Goal: Task Accomplishment & Management: Manage account settings

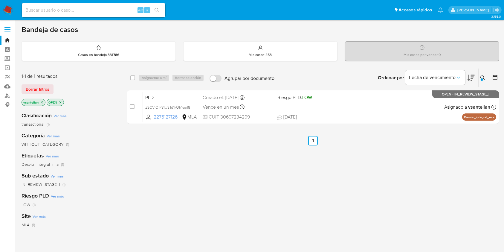
click at [306, 173] on div "select-all-cases-checkbox Asignarme a mí Borrar selección Agrupar por documento…" at bounding box center [313, 203] width 373 height 271
click at [482, 79] on div at bounding box center [482, 79] width 2 height 2
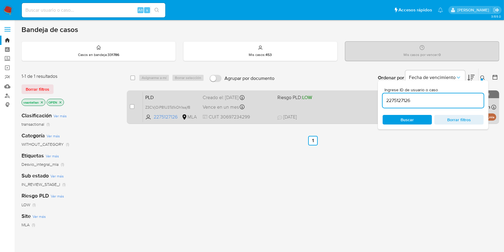
drag, startPoint x: 419, startPoint y: 103, endPoint x: 376, endPoint y: 103, distance: 42.2
click at [376, 103] on div "select-all-cases-checkbox Asignarme a mí Borrar selección Agrupar por documento…" at bounding box center [313, 97] width 373 height 58
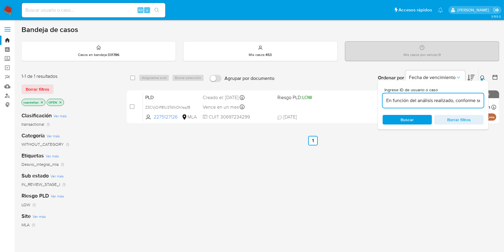
scroll to position [0, 161]
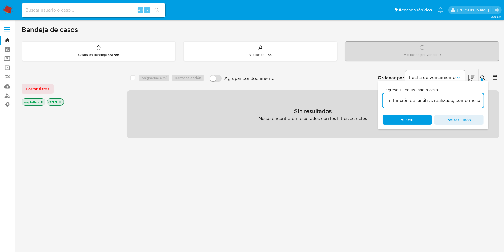
click at [461, 100] on input "En función del análisis realizado, conforme se cuenta con un conocimiento real …" at bounding box center [433, 101] width 101 height 8
paste input "194122853"
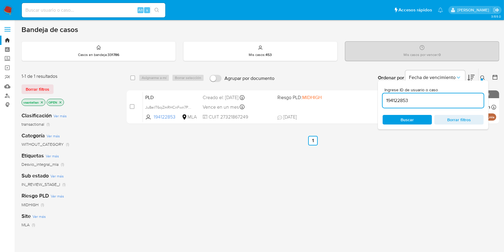
click at [482, 77] on icon at bounding box center [482, 77] width 5 height 5
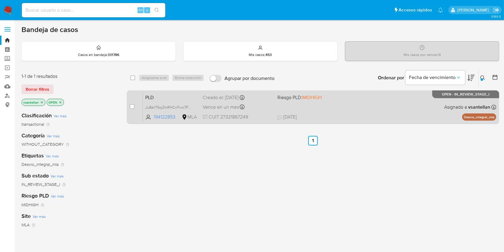
click at [366, 112] on div "PLD Ju8eilT6ojZmRHCnFwn7PagN 194122853 MLA Riesgo PLD: MIDHIGH Creado el: 12/07…" at bounding box center [319, 107] width 353 height 30
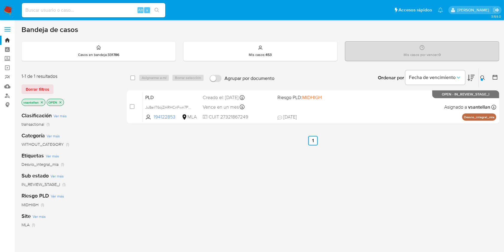
click at [482, 80] on div at bounding box center [482, 79] width 2 height 2
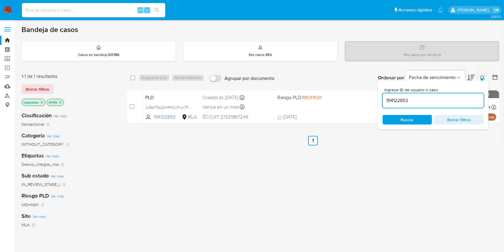
drag, startPoint x: 419, startPoint y: 103, endPoint x: 380, endPoint y: 104, distance: 39.2
click at [385, 105] on div "194122853" at bounding box center [433, 100] width 101 height 14
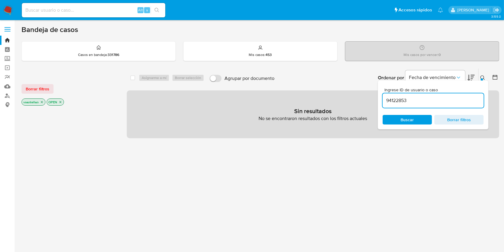
click at [387, 100] on input "94122853" at bounding box center [433, 101] width 101 height 8
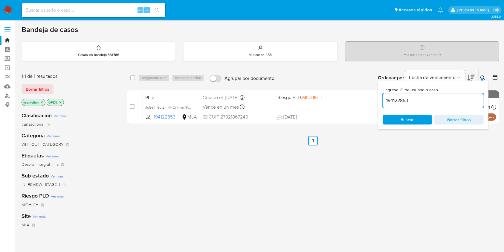
click at [480, 74] on button at bounding box center [484, 77] width 10 height 7
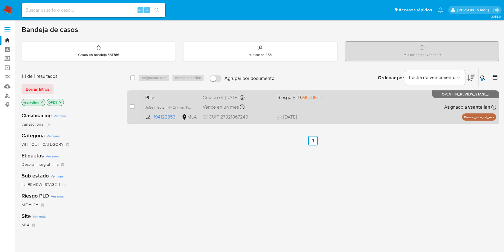
click at [427, 109] on div "PLD Ju8eilT6ojZmRHCnFwn7PagN 194122853 MLA Riesgo PLD: MIDHIGH Creado el: 12/07…" at bounding box center [319, 107] width 353 height 30
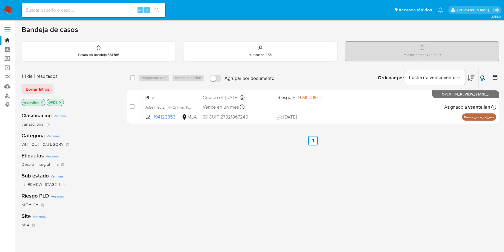
click at [481, 77] on icon at bounding box center [482, 77] width 4 height 4
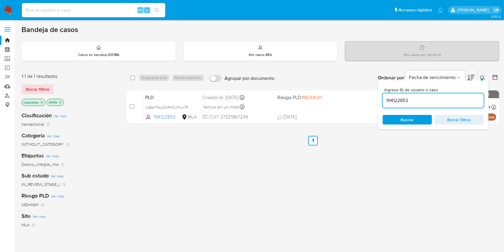
click at [443, 99] on input "194122853" at bounding box center [433, 101] width 101 height 8
type input "1339543449"
click at [483, 76] on icon at bounding box center [482, 77] width 5 height 5
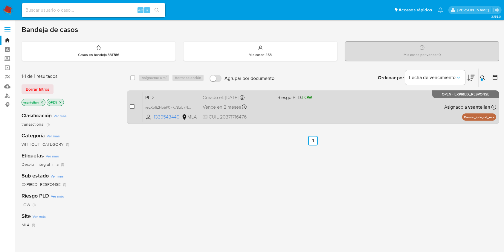
click at [132, 106] on input "checkbox" at bounding box center [132, 106] width 5 height 5
checkbox input "true"
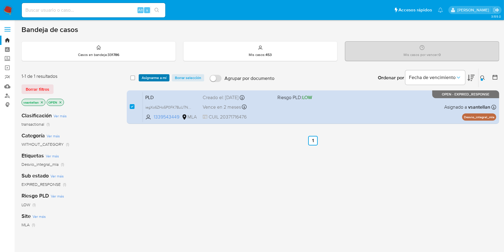
click at [146, 77] on span "Asignarme a mí" at bounding box center [154, 78] width 25 height 6
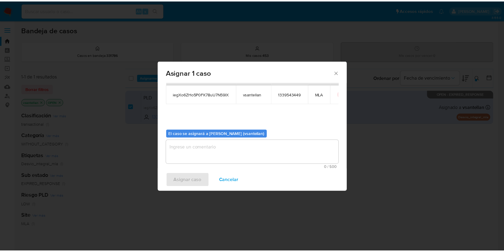
scroll to position [30, 0]
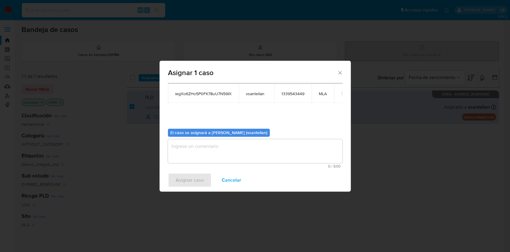
click at [195, 159] on textarea "assign-modal" at bounding box center [255, 151] width 175 height 24
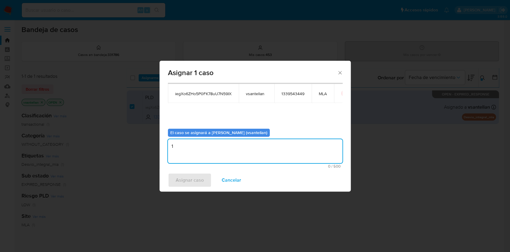
type textarea "1"
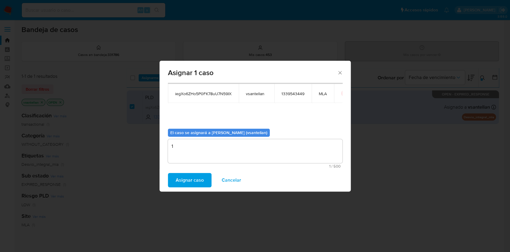
click at [188, 180] on span "Asignar caso" at bounding box center [190, 179] width 28 height 13
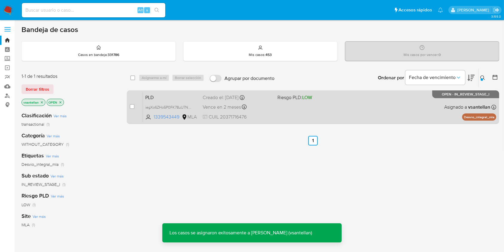
click at [361, 111] on div "PLD iegXo6ZHo5P0FK78uU7N59IX 1339543449 MLA Riesgo PLD: LOW Creado el: 12/08/20…" at bounding box center [319, 107] width 353 height 30
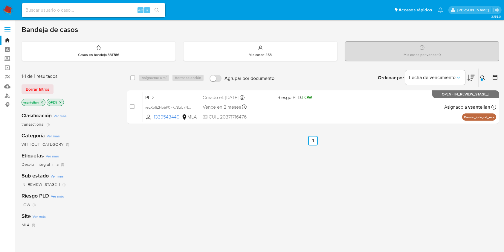
click at [11, 13] on img at bounding box center [8, 10] width 10 height 10
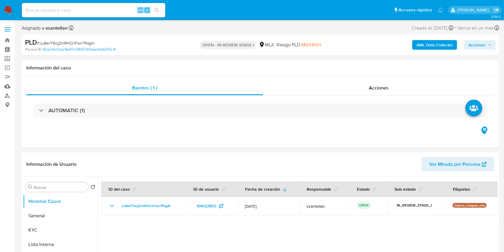
select select "10"
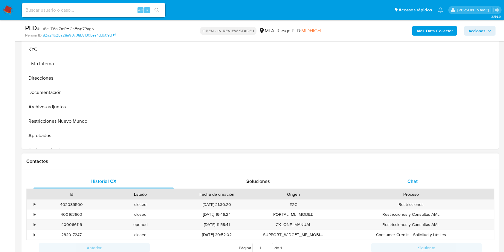
click at [430, 179] on div "Chat" at bounding box center [413, 181] width 140 height 14
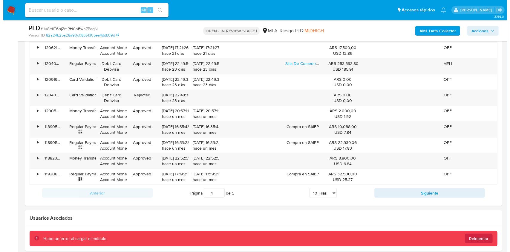
scroll to position [1013, 0]
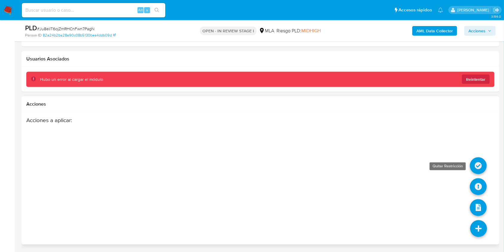
click at [485, 166] on icon at bounding box center [478, 165] width 17 height 17
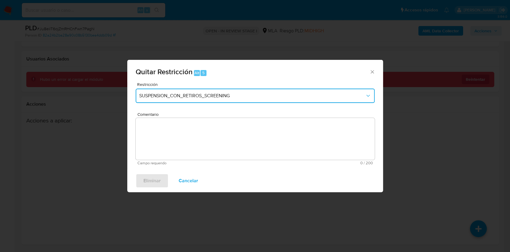
click at [178, 93] on span "SUSPENSION_CON_RETIROS_SCREENING" at bounding box center [252, 96] width 226 height 6
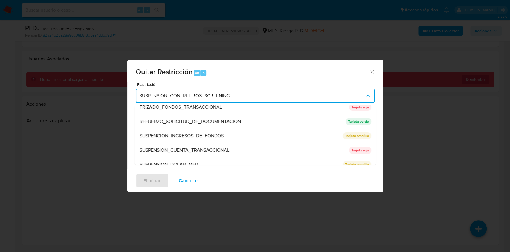
scroll to position [127, 0]
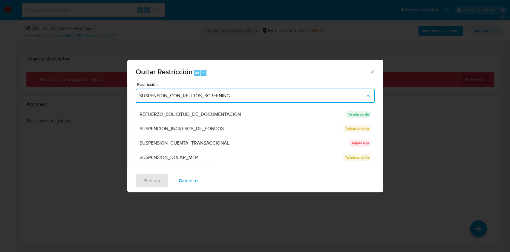
click at [257, 141] on div "SUSPENSION_CUENTA_TRANSACCIONAL" at bounding box center [242, 143] width 206 height 14
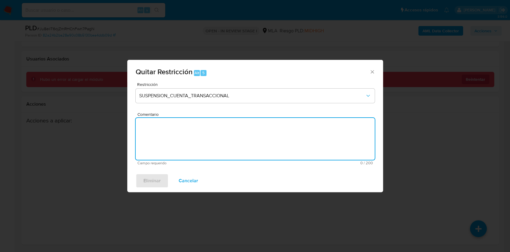
click at [201, 142] on textarea "Comentario" at bounding box center [255, 139] width 239 height 42
type textarea "AML"
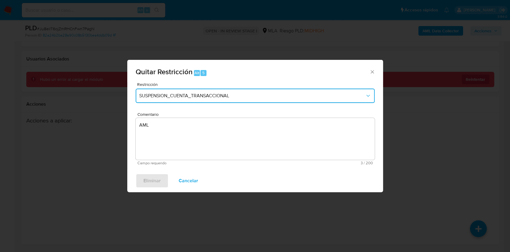
click at [291, 97] on span "SUSPENSION_CUENTA_TRANSACCIONAL" at bounding box center [252, 96] width 226 height 6
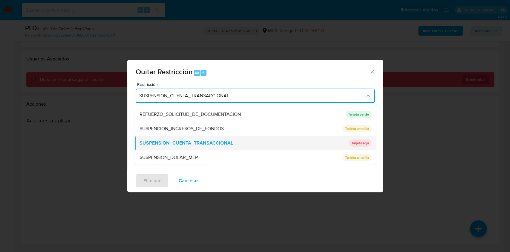
click at [247, 140] on div "SUSPENSION_CUENTA_TRANSACCIONAL" at bounding box center [242, 143] width 206 height 14
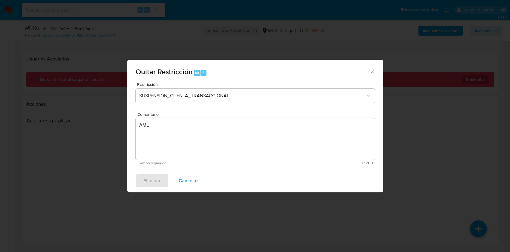
click at [251, 179] on div "Eliminar Cancelar" at bounding box center [255, 180] width 256 height 23
click at [159, 181] on div "Eliminar Cancelar" at bounding box center [255, 180] width 256 height 23
click at [194, 183] on span "Cancelar" at bounding box center [188, 180] width 19 height 13
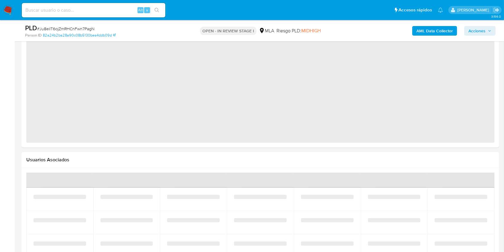
select select "10"
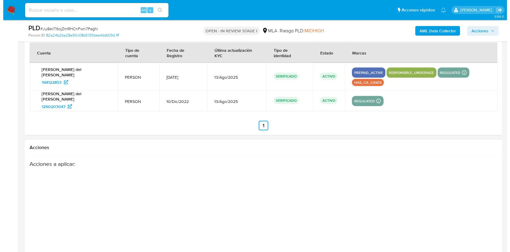
scroll to position [946, 0]
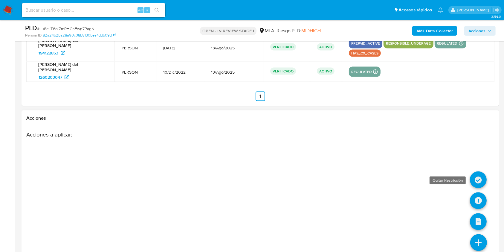
click at [475, 171] on icon at bounding box center [478, 179] width 17 height 17
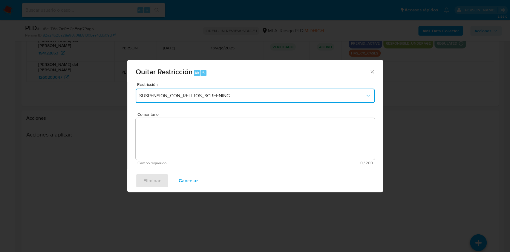
click at [223, 97] on span "SUSPENSION_CON_RETIROS_SCREENING" at bounding box center [252, 96] width 226 height 6
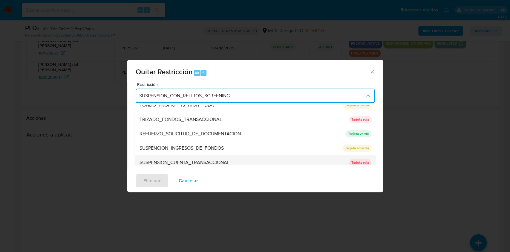
scroll to position [120, 0]
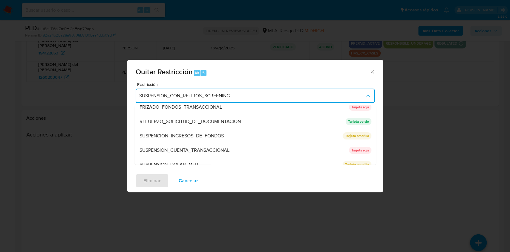
click at [344, 147] on li "SUSPENSION_CUENTA_TRANSACCIONAL SUSPENSION_CUENTA_TRANSACCIONAL Tarjeta roja" at bounding box center [256, 150] width 242 height 14
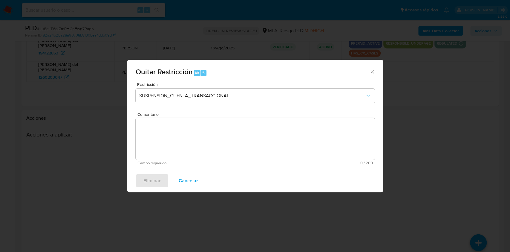
click at [263, 143] on textarea "Comentario" at bounding box center [255, 139] width 239 height 42
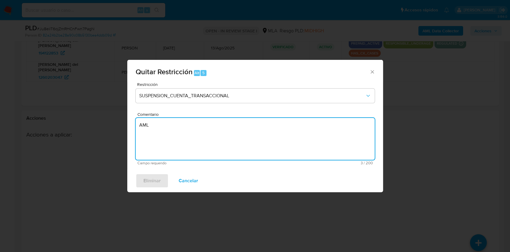
type textarea "AML"
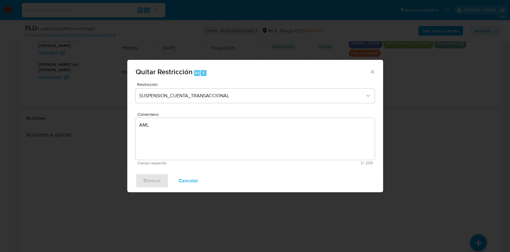
click at [144, 179] on div "Eliminar Cancelar" at bounding box center [255, 180] width 256 height 23
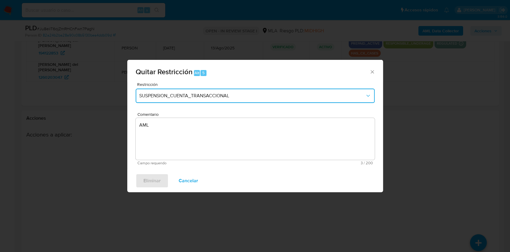
click at [230, 97] on span "SUSPENSION_CUENTA_TRANSACCIONAL" at bounding box center [252, 96] width 226 height 6
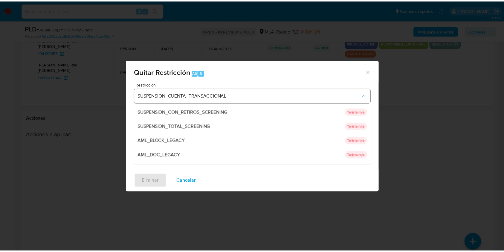
scroll to position [127, 0]
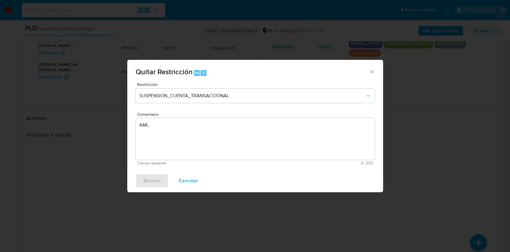
drag, startPoint x: 373, startPoint y: 71, endPoint x: 376, endPoint y: 74, distance: 3.8
click at [373, 71] on icon "Cerrar ventana" at bounding box center [373, 72] width 6 height 6
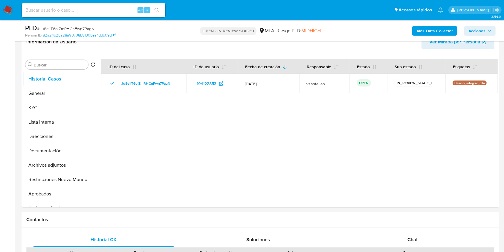
scroll to position [100, 0]
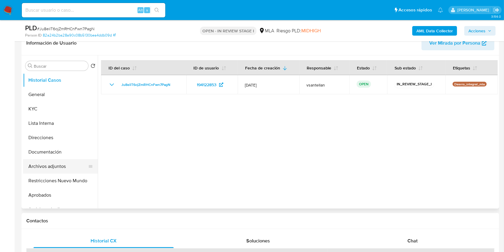
click at [53, 168] on button "Archivos adjuntos" at bounding box center [58, 166] width 70 height 14
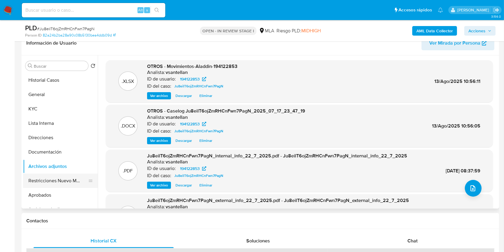
click at [61, 182] on button "Restricciones Nuevo Mundo" at bounding box center [58, 180] width 70 height 14
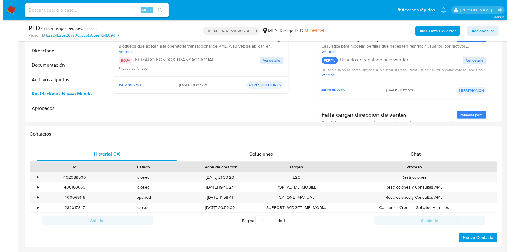
scroll to position [946, 0]
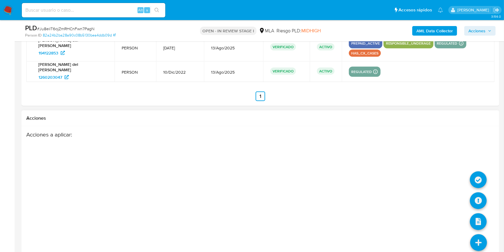
click at [477, 234] on icon at bounding box center [478, 242] width 17 height 17
click at [484, 171] on icon at bounding box center [478, 179] width 17 height 17
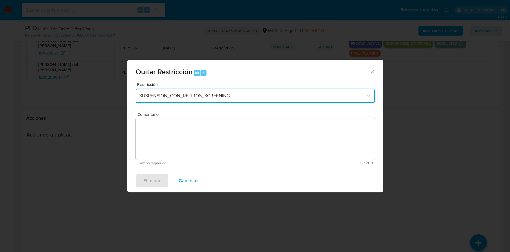
click at [201, 93] on span "SUSPENSION_CON_RETIROS_SCREENING" at bounding box center [252, 96] width 226 height 6
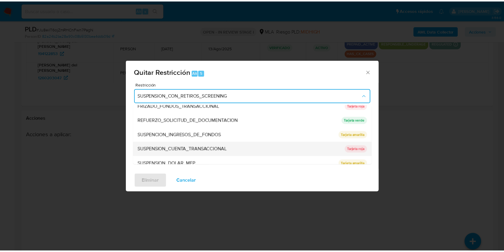
scroll to position [122, 0]
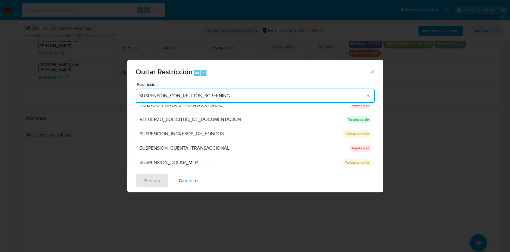
click at [232, 146] on div "SUSPENSION_CUENTA_TRANSACCIONAL" at bounding box center [242, 148] width 206 height 14
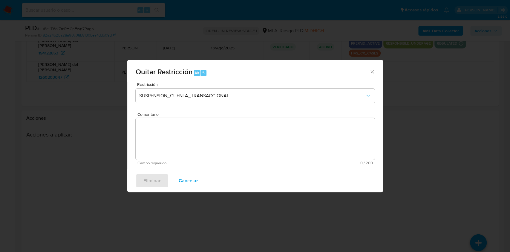
click at [196, 136] on textarea "Comentario" at bounding box center [255, 139] width 239 height 42
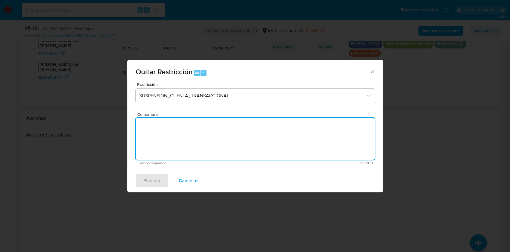
click at [373, 74] on icon "Cerrar ventana" at bounding box center [373, 72] width 6 height 6
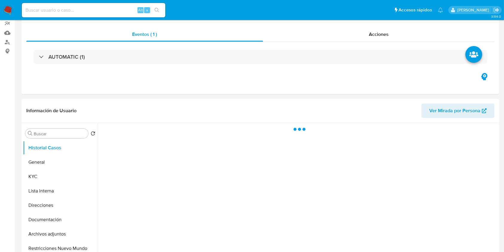
scroll to position [80, 0]
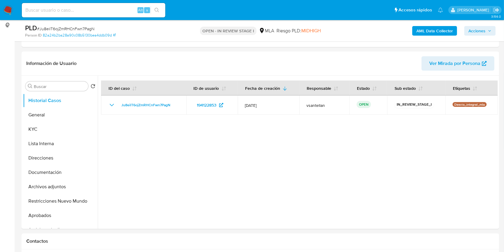
select select "10"
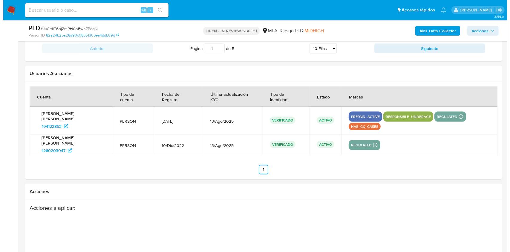
scroll to position [946, 0]
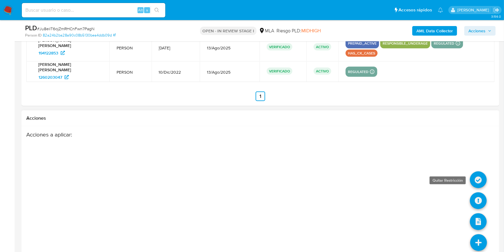
click at [478, 171] on icon at bounding box center [478, 179] width 17 height 17
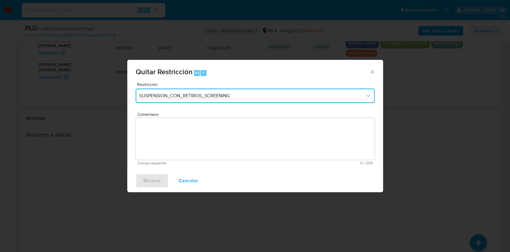
click at [227, 90] on button "SUSPENSION_CON_RETIROS_SCREENING" at bounding box center [255, 96] width 239 height 14
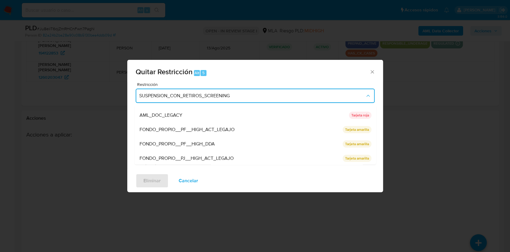
scroll to position [120, 0]
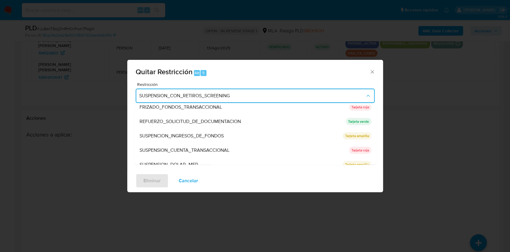
click at [233, 148] on div "SUSPENSION_CUENTA_TRANSACCIONAL" at bounding box center [242, 150] width 206 height 14
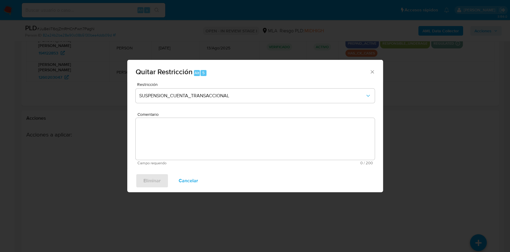
click at [202, 147] on textarea "Comentario" at bounding box center [255, 139] width 239 height 42
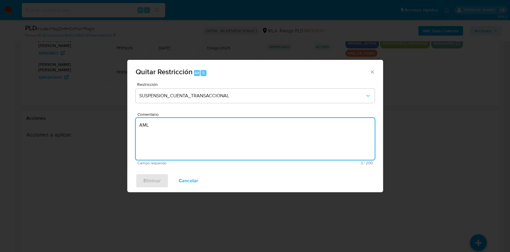
type textarea "AML"
click at [161, 184] on div "Eliminar Cancelar" at bounding box center [255, 180] width 256 height 23
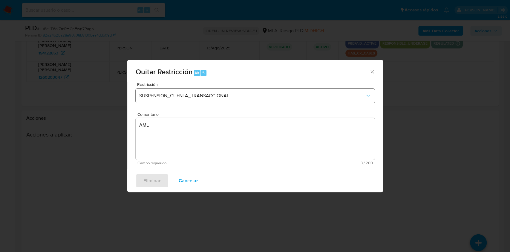
click at [194, 104] on div "Restricción SUSPENSION_CUENTA_TRANSACCIONAL" at bounding box center [255, 96] width 239 height 28
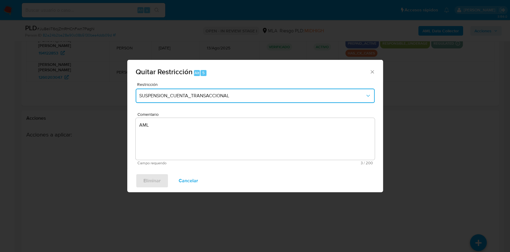
click at [193, 100] on button "SUSPENSION_CUENTA_TRANSACCIONAL" at bounding box center [255, 96] width 239 height 14
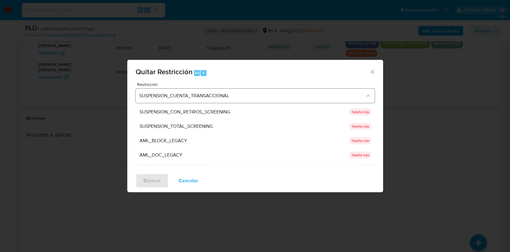
scroll to position [127, 0]
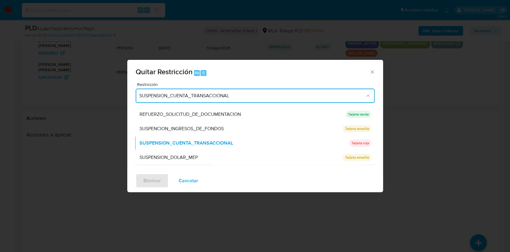
click at [196, 153] on div "SUSPENSION_DOLAR_MEP" at bounding box center [239, 157] width 200 height 14
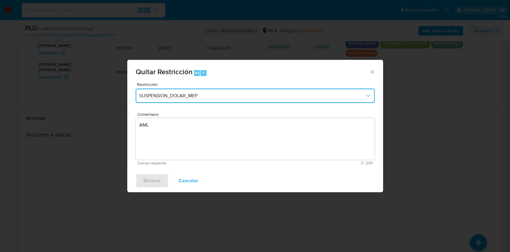
click at [196, 94] on span "SUSPENSION_DOLAR_MEP" at bounding box center [252, 96] width 226 height 6
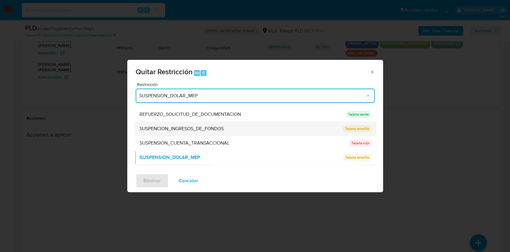
click at [212, 126] on span "SUSPENCION_INGRESOS_DE_FONDOS" at bounding box center [181, 129] width 84 height 6
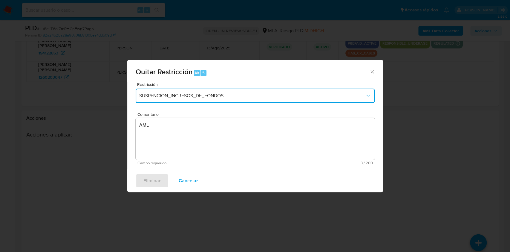
click at [207, 93] on span "SUSPENCION_INGRESOS_DE_FONDOS" at bounding box center [252, 96] width 226 height 6
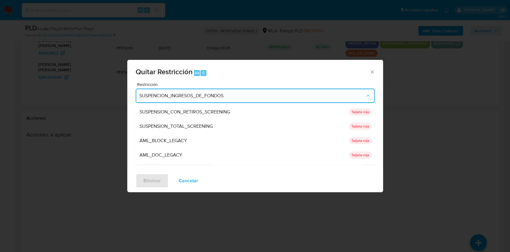
scroll to position [121, 0]
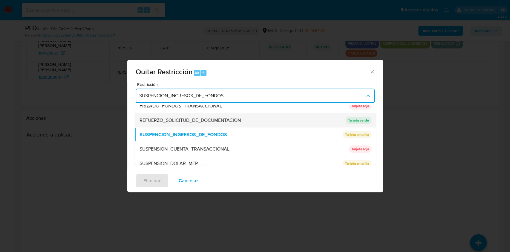
click at [198, 118] on span "REFUERZO_SOLICITUD_DE_DOCUMENTACION" at bounding box center [189, 120] width 101 height 6
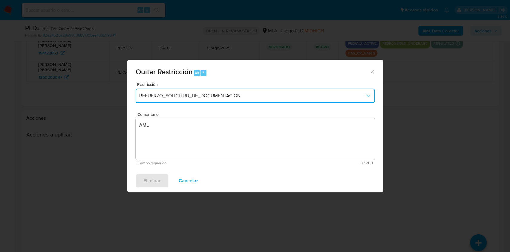
click at [343, 100] on button "REFUERZO_SOLICITUD_DE_DOCUMENTACION" at bounding box center [255, 96] width 239 height 14
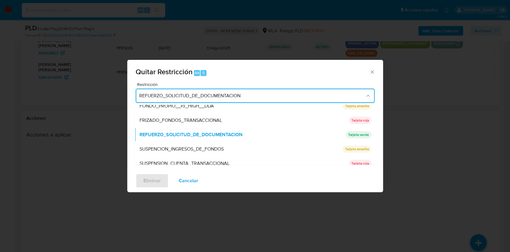
scroll to position [0, 0]
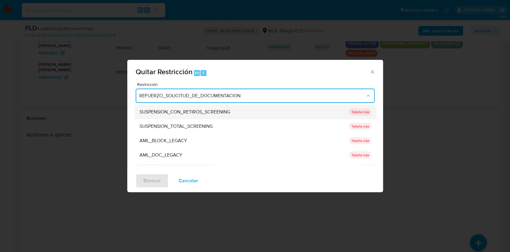
click at [248, 106] on div "SUSPENSION_CON_RETIROS_SCREENING" at bounding box center [242, 112] width 206 height 14
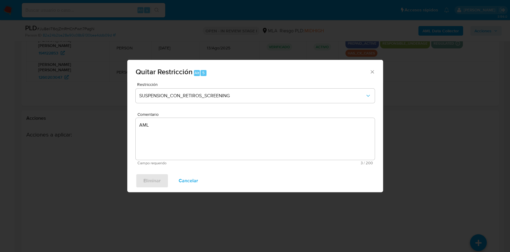
click at [372, 73] on icon "Cerrar ventana" at bounding box center [373, 72] width 6 height 6
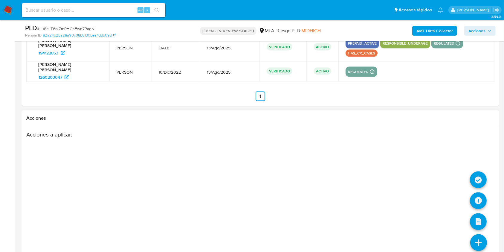
click at [477, 234] on icon at bounding box center [478, 242] width 17 height 17
click at [479, 171] on icon at bounding box center [478, 179] width 17 height 17
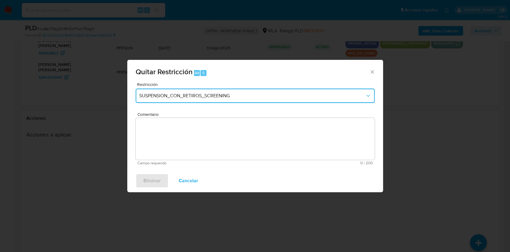
click at [219, 96] on span "SUSPENSION_CON_RETIROS_SCREENING" at bounding box center [252, 96] width 226 height 6
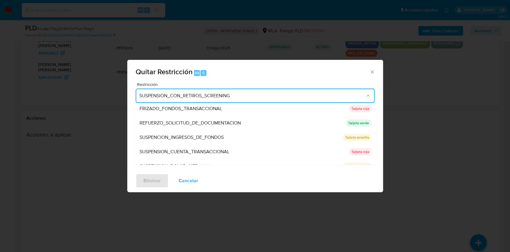
scroll to position [120, 0]
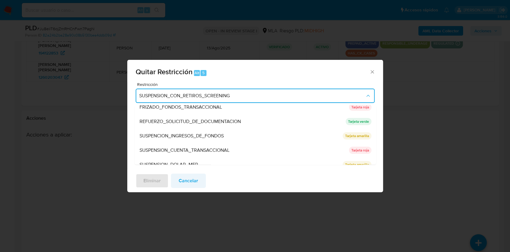
click at [192, 177] on span "Cancelar" at bounding box center [188, 180] width 19 height 13
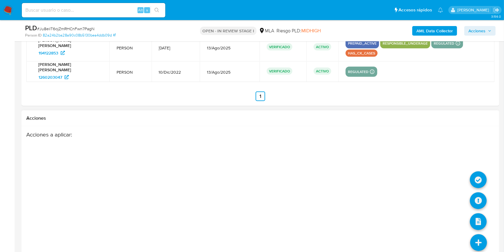
click at [486, 234] on icon at bounding box center [478, 242] width 17 height 17
click at [477, 171] on icon at bounding box center [478, 179] width 17 height 17
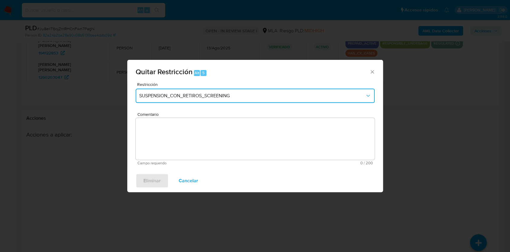
click at [210, 99] on button "SUSPENSION_CON_RETIROS_SCREENING" at bounding box center [255, 96] width 239 height 14
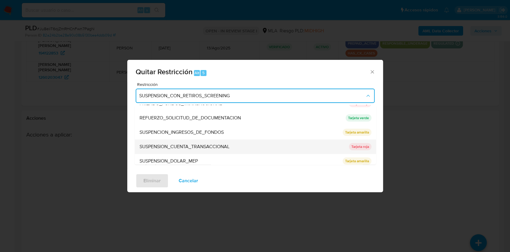
scroll to position [124, 0]
click at [182, 142] on span "SUSPENSION_CUENTA_TRANSACCIONAL" at bounding box center [184, 145] width 90 height 6
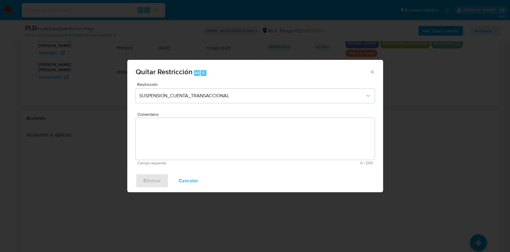
click at [179, 147] on textarea "Comentario" at bounding box center [255, 139] width 239 height 42
click at [193, 181] on span "Cancelar" at bounding box center [188, 180] width 19 height 13
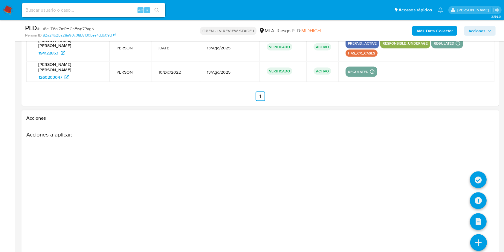
click at [481, 234] on icon at bounding box center [478, 242] width 17 height 17
click at [475, 168] on li at bounding box center [478, 180] width 17 height 25
click at [477, 171] on icon at bounding box center [478, 179] width 17 height 17
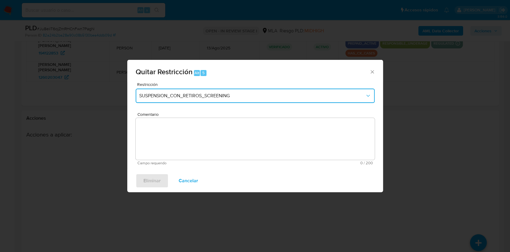
click at [244, 97] on span "SUSPENSION_CON_RETIROS_SCREENING" at bounding box center [252, 96] width 226 height 6
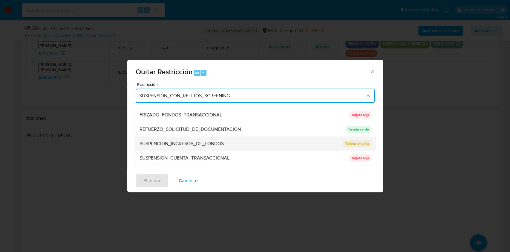
scroll to position [120, 0]
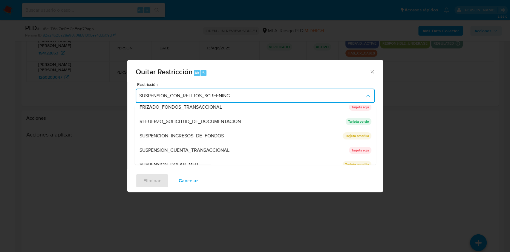
click at [240, 150] on div "SUSPENSION_CUENTA_TRANSACCIONAL" at bounding box center [242, 150] width 206 height 14
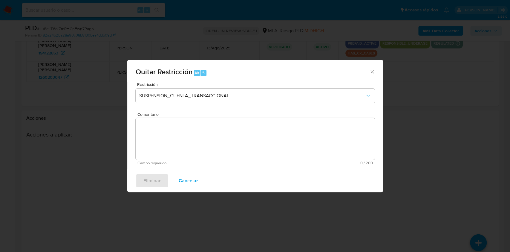
click at [205, 148] on textarea "Comentario" at bounding box center [255, 139] width 239 height 42
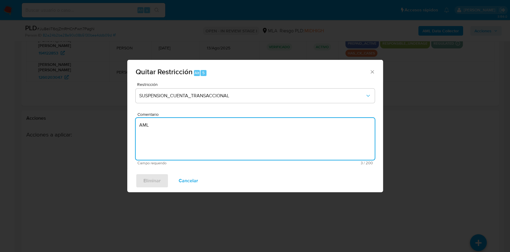
type textarea "AML"
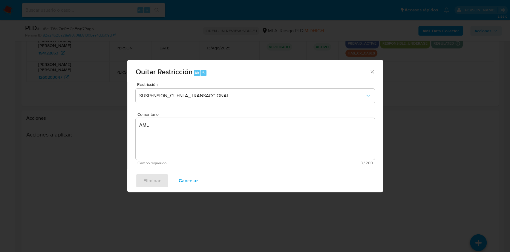
drag, startPoint x: 196, startPoint y: 181, endPoint x: 391, endPoint y: 220, distance: 198.6
click at [196, 181] on span "Cancelar" at bounding box center [188, 180] width 19 height 13
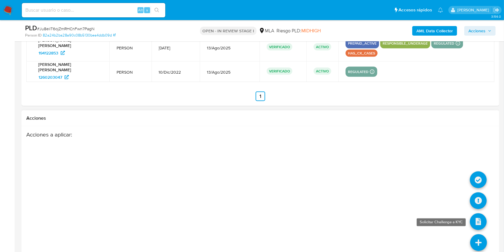
drag, startPoint x: 479, startPoint y: 226, endPoint x: 486, endPoint y: 208, distance: 19.8
click at [479, 234] on icon at bounding box center [478, 242] width 17 height 17
click at [477, 171] on icon at bounding box center [478, 179] width 17 height 17
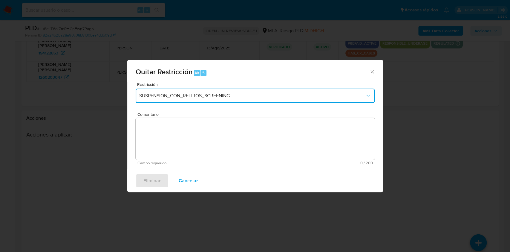
click at [184, 100] on button "SUSPENSION_CON_RETIROS_SCREENING" at bounding box center [255, 96] width 239 height 14
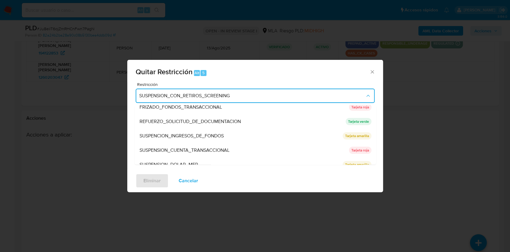
click at [256, 147] on div "SUSPENSION_CUENTA_TRANSACCIONAL" at bounding box center [242, 150] width 206 height 14
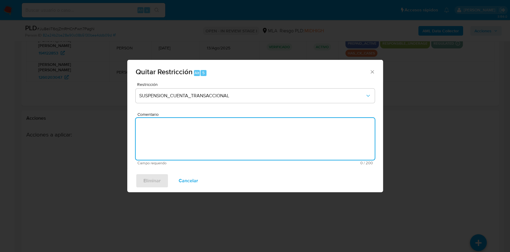
click at [176, 157] on textarea "Comentario" at bounding box center [255, 139] width 239 height 42
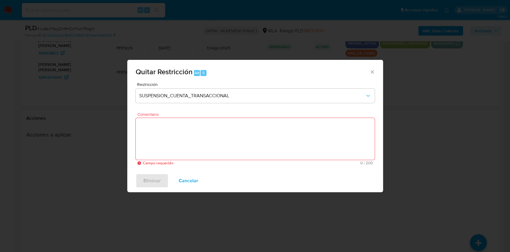
click at [371, 69] on icon "Cerrar ventana" at bounding box center [373, 72] width 6 height 6
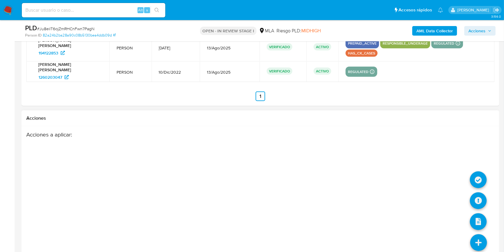
click at [475, 234] on icon at bounding box center [478, 242] width 17 height 17
click at [479, 171] on icon at bounding box center [478, 179] width 17 height 17
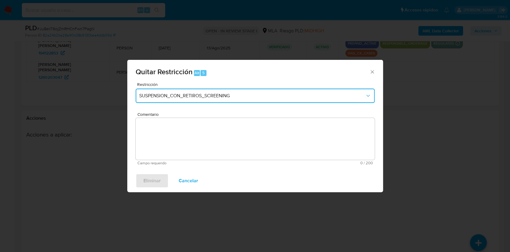
click at [209, 92] on button "SUSPENSION_CON_RETIROS_SCREENING" at bounding box center [255, 96] width 239 height 14
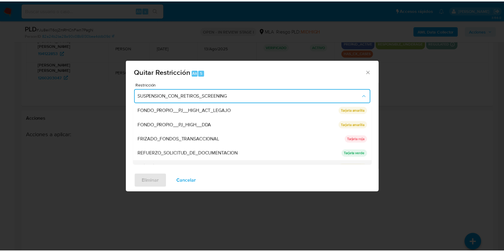
scroll to position [127, 0]
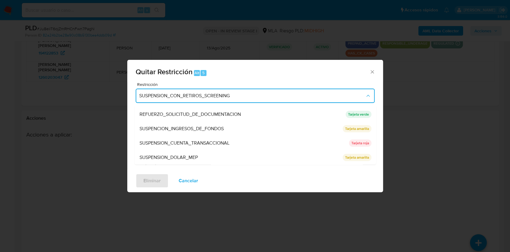
drag, startPoint x: 237, startPoint y: 142, endPoint x: 210, endPoint y: 142, distance: 26.3
click at [236, 141] on div "SUSPENSION_CUENTA_TRANSACCIONAL" at bounding box center [242, 143] width 206 height 14
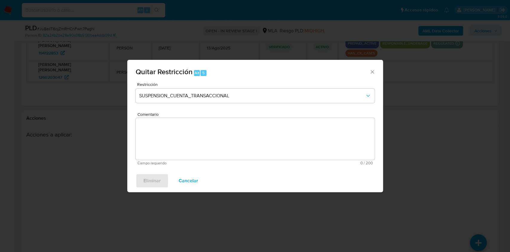
click at [198, 145] on textarea "Comentario" at bounding box center [255, 139] width 239 height 42
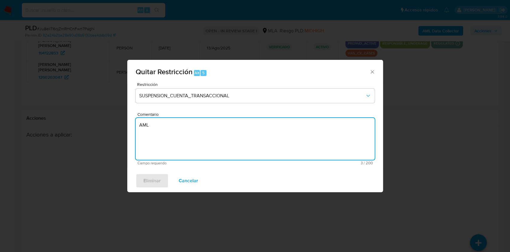
type textarea "AML"
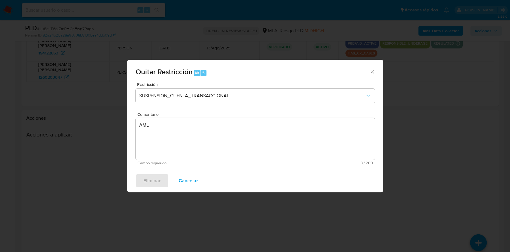
click at [371, 72] on icon "Cerrar ventana" at bounding box center [373, 72] width 6 height 6
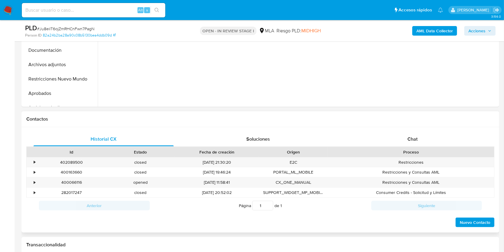
scroll to position [279, 0]
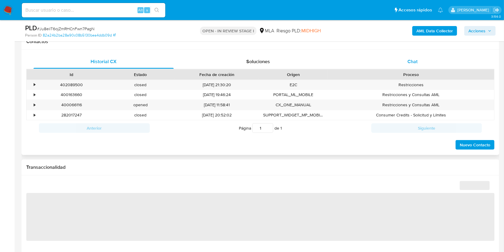
drag, startPoint x: 415, startPoint y: 65, endPoint x: 415, endPoint y: 71, distance: 6.0
click at [415, 65] on div "Chat" at bounding box center [413, 61] width 140 height 14
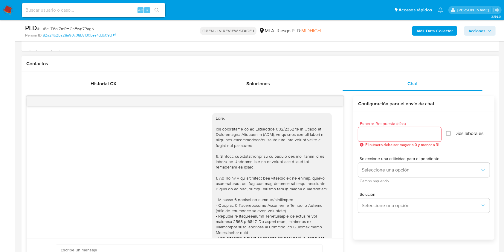
select select "10"
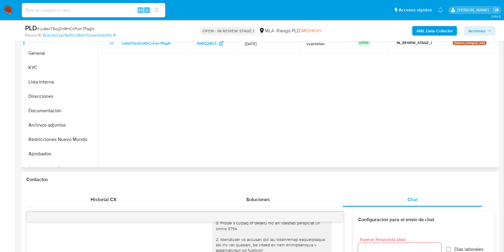
scroll to position [120, 0]
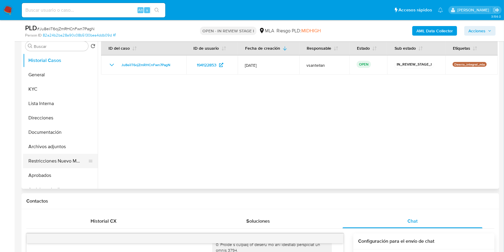
click at [60, 155] on button "Restricciones Nuevo Mundo" at bounding box center [58, 161] width 70 height 14
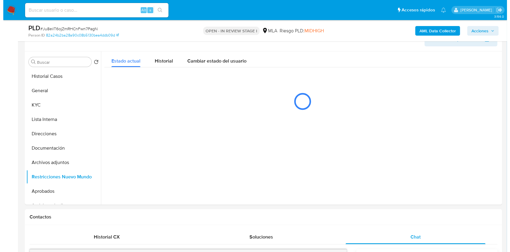
scroll to position [95, 0]
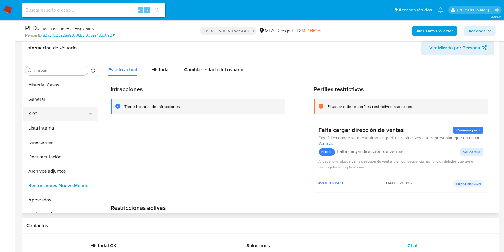
click at [38, 114] on button "KYC" at bounding box center [58, 113] width 70 height 14
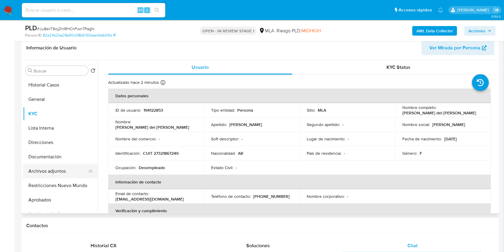
click at [36, 168] on button "Archivos adjuntos" at bounding box center [58, 171] width 70 height 14
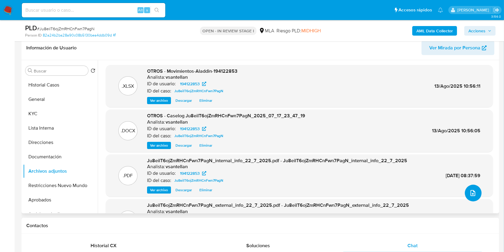
click at [471, 194] on icon "upload-file" at bounding box center [472, 192] width 7 height 7
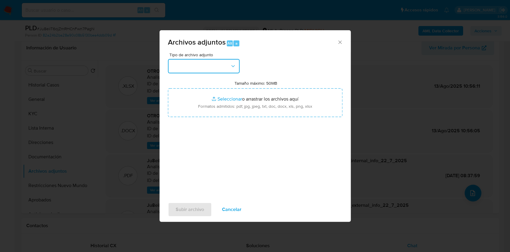
click at [213, 66] on button "button" at bounding box center [204, 66] width 72 height 14
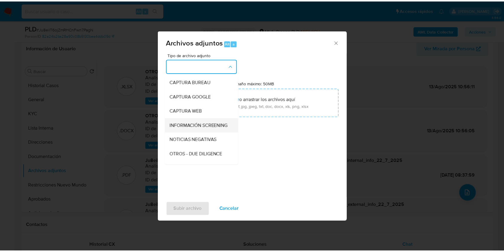
scroll to position [40, 0]
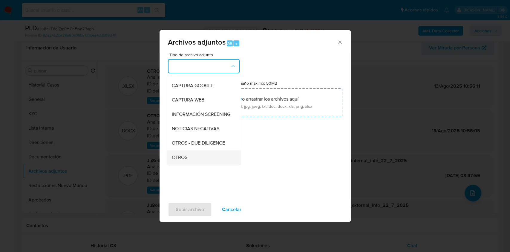
click at [188, 159] on div "OTROS" at bounding box center [202, 157] width 61 height 14
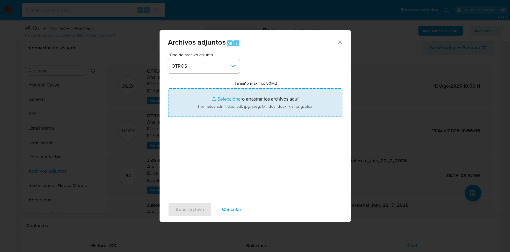
click at [216, 99] on input "Tamaño máximo: 50MB Seleccionar archivos" at bounding box center [255, 102] width 175 height 29
type input "C:\fakepath\Caselog-194122853- NO ROI.docx"
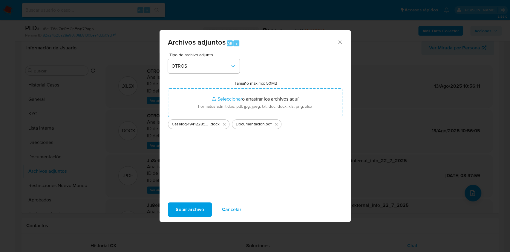
click at [198, 208] on span "Subir archivo" at bounding box center [190, 209] width 28 height 13
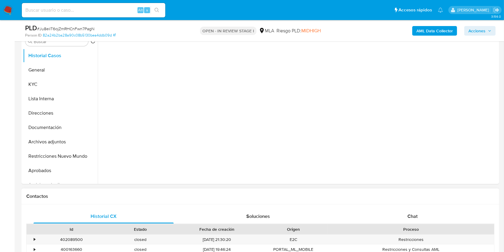
scroll to position [159, 0]
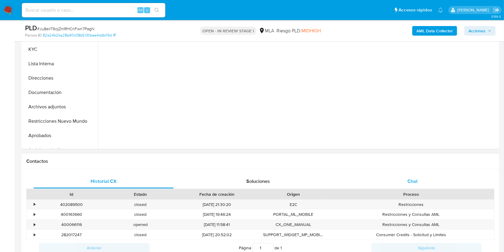
click at [430, 180] on div "Chat" at bounding box center [413, 181] width 140 height 14
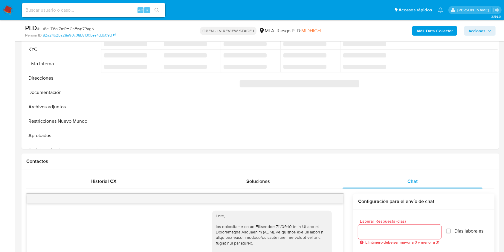
scroll to position [745, 0]
select select "10"
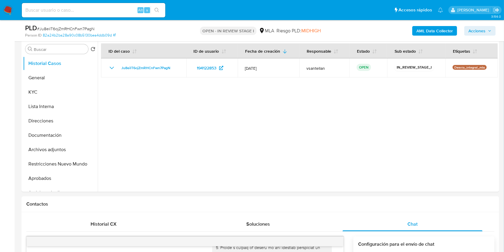
scroll to position [118, 0]
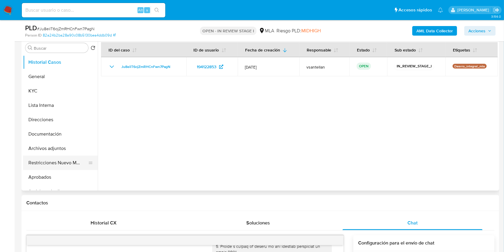
click at [60, 155] on button "Restricciones Nuevo Mundo" at bounding box center [58, 162] width 70 height 14
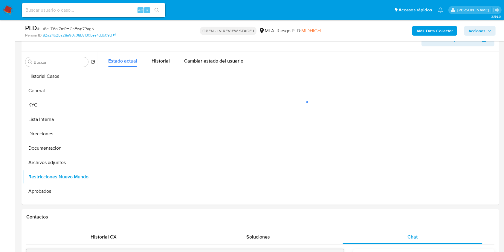
scroll to position [95, 0]
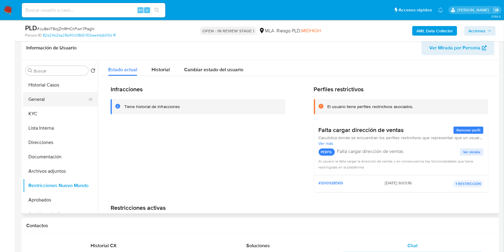
click at [50, 102] on button "General" at bounding box center [58, 99] width 70 height 14
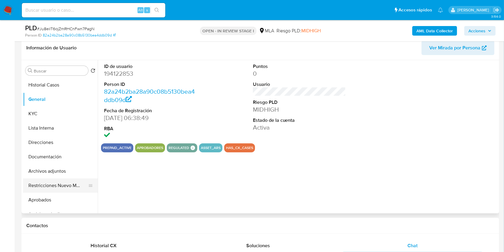
click at [58, 184] on button "Restricciones Nuevo Mundo" at bounding box center [58, 185] width 70 height 14
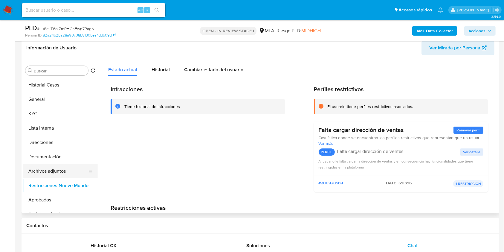
click at [54, 171] on button "Archivos adjuntos" at bounding box center [58, 171] width 70 height 14
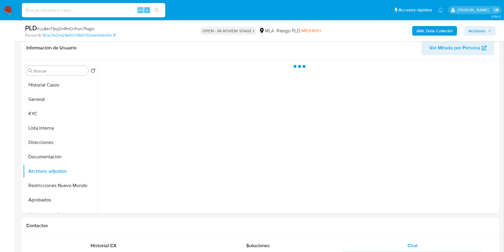
click at [481, 28] on span "Acciones" at bounding box center [477, 31] width 17 height 10
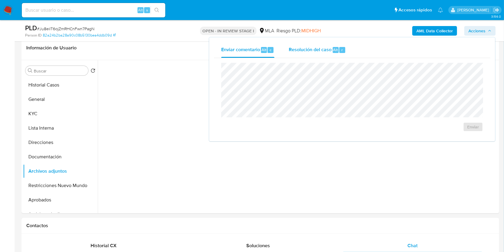
click at [313, 55] on div "Resolución del caso Alt r" at bounding box center [317, 50] width 57 height 16
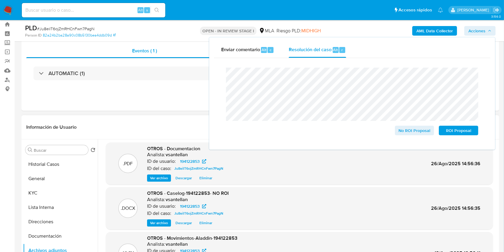
scroll to position [0, 0]
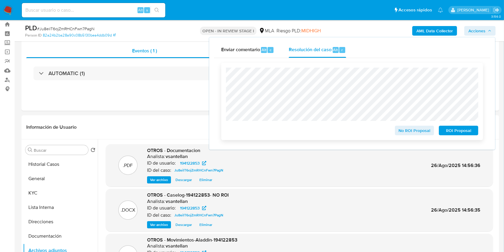
click at [400, 131] on span "No ROI Proposal" at bounding box center [414, 130] width 31 height 8
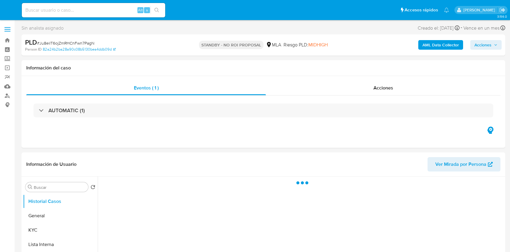
select select "10"
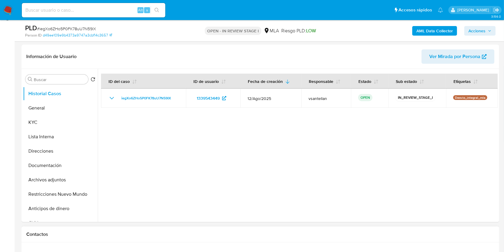
select select "10"
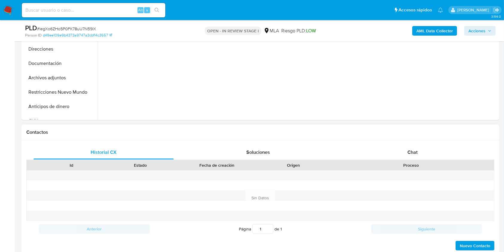
scroll to position [199, 0]
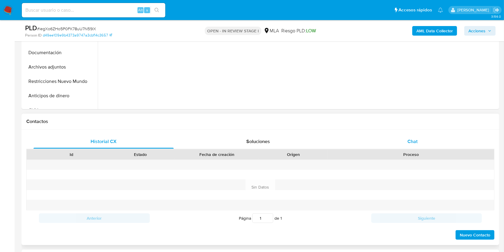
click at [422, 144] on div "Chat" at bounding box center [413, 141] width 140 height 14
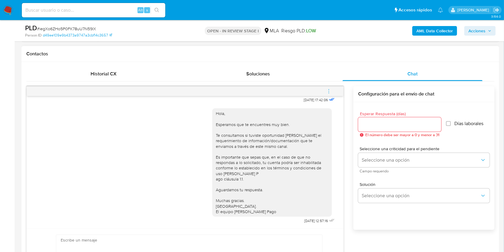
scroll to position [279, 0]
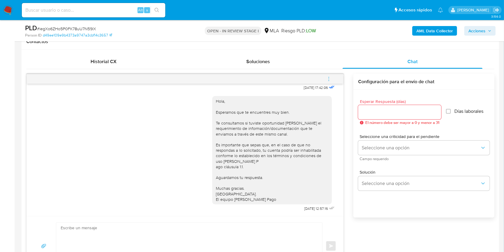
click at [332, 76] on icon "menu-action" at bounding box center [328, 78] width 5 height 5
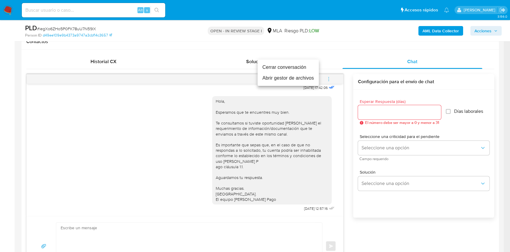
click at [299, 66] on li "Cerrar conversación" at bounding box center [288, 67] width 61 height 11
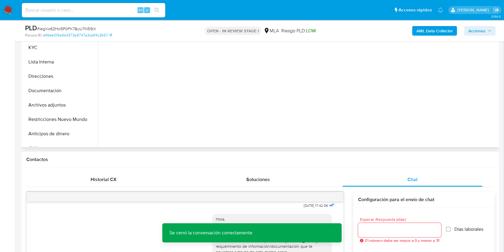
scroll to position [120, 0]
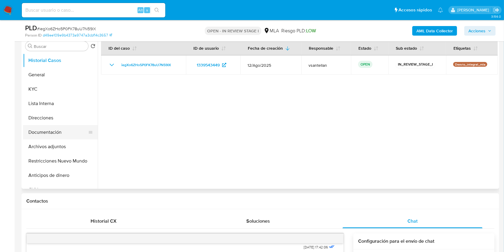
click at [51, 135] on button "Documentación" at bounding box center [58, 132] width 70 height 14
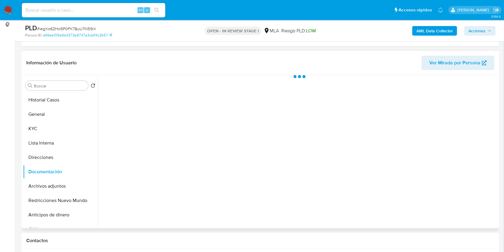
scroll to position [80, 0]
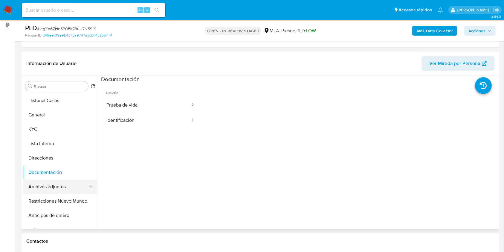
click at [60, 188] on button "Archivos adjuntos" at bounding box center [58, 186] width 70 height 14
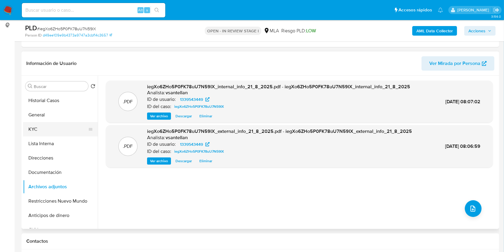
click at [43, 131] on button "KYC" at bounding box center [58, 129] width 70 height 14
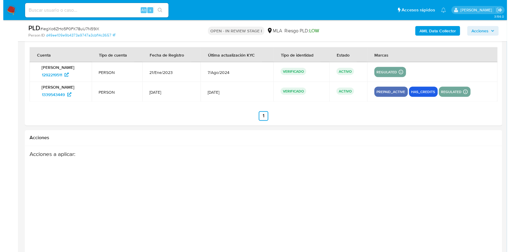
scroll to position [1071, 0]
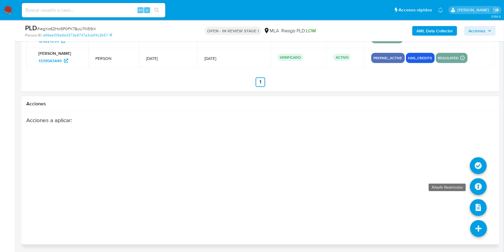
click at [475, 182] on icon at bounding box center [478, 186] width 17 height 17
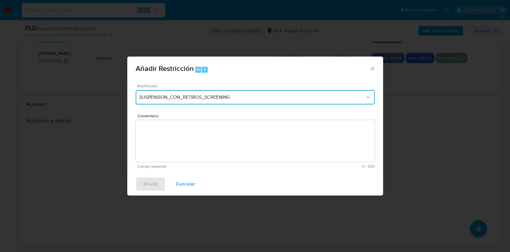
click at [159, 94] on span "SUSPENSION_CON_RETIROS_SCREENING" at bounding box center [252, 97] width 226 height 6
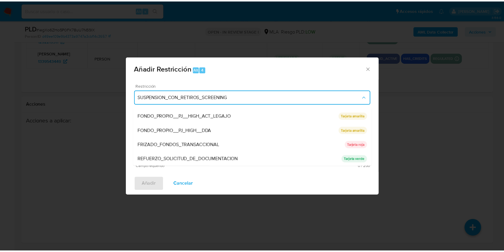
scroll to position [127, 0]
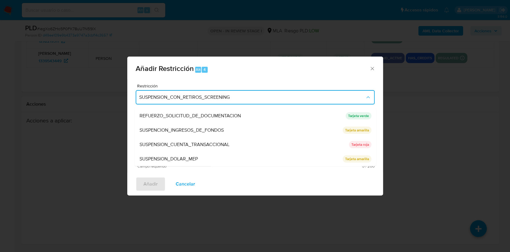
click at [187, 142] on span "SUSPENSION_CUENTA_TRANSACCIONAL" at bounding box center [184, 144] width 90 height 6
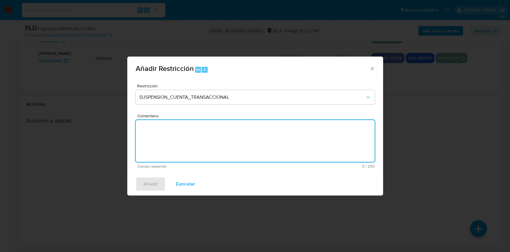
drag, startPoint x: 164, startPoint y: 140, endPoint x: 164, endPoint y: 131, distance: 9.0
click at [163, 134] on textarea "Comentario" at bounding box center [255, 141] width 239 height 42
type textarea "a"
type textarea "AML"
drag, startPoint x: 155, startPoint y: 184, endPoint x: 181, endPoint y: 183, distance: 26.0
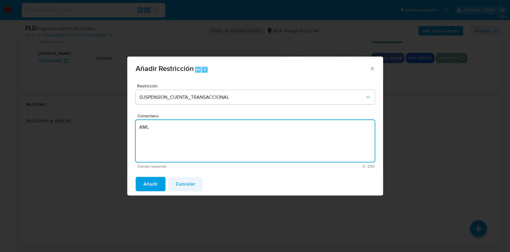
click at [155, 184] on span "Añadir" at bounding box center [151, 183] width 14 height 13
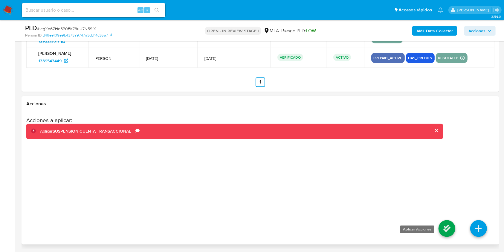
drag, startPoint x: 437, startPoint y: 224, endPoint x: 440, endPoint y: 224, distance: 3.6
click at [437, 224] on li at bounding box center [447, 229] width 32 height 33
click at [441, 225] on icon at bounding box center [447, 228] width 17 height 17
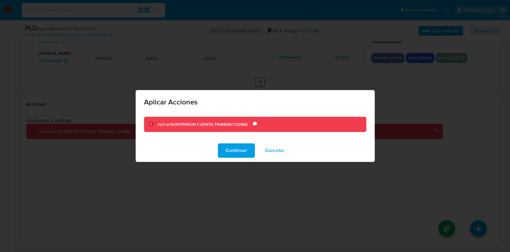
drag, startPoint x: 230, startPoint y: 149, endPoint x: 251, endPoint y: 149, distance: 20.9
click at [231, 149] on span "Confirmar" at bounding box center [237, 150] width 22 height 13
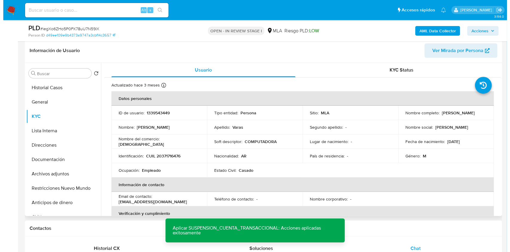
scroll to position [89, 0]
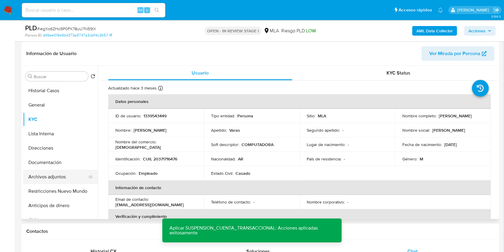
click at [54, 183] on button "Archivos adjuntos" at bounding box center [58, 177] width 70 height 14
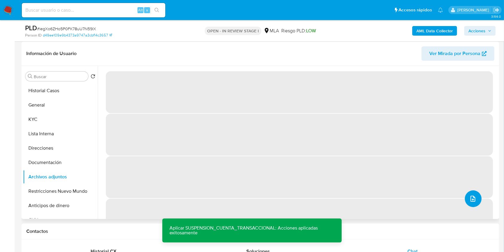
click at [471, 201] on icon "upload-file" at bounding box center [472, 198] width 7 height 7
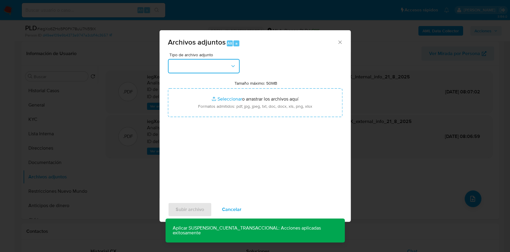
drag, startPoint x: 202, startPoint y: 65, endPoint x: 205, endPoint y: 70, distance: 6.0
click at [202, 65] on button "button" at bounding box center [204, 66] width 72 height 14
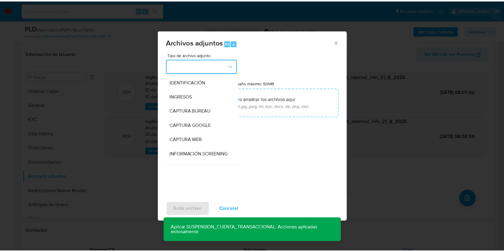
scroll to position [80, 0]
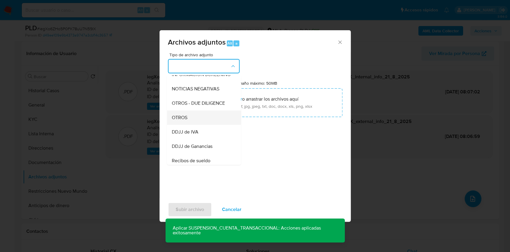
click at [195, 125] on div "OTROS" at bounding box center [202, 117] width 61 height 14
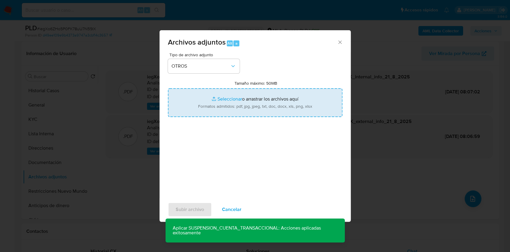
click at [232, 106] on input "Tamaño máximo: 50MB Seleccionar archivos" at bounding box center [255, 102] width 175 height 29
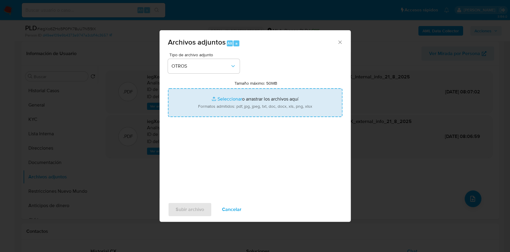
type input "C:\fakepath\Caselog iegXo6ZHo5P0FK78uU7N59IX_2025_08_19_00_44_03.docx"
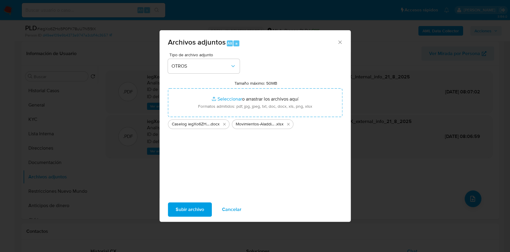
click at [194, 208] on span "Subir archivo" at bounding box center [190, 209] width 28 height 13
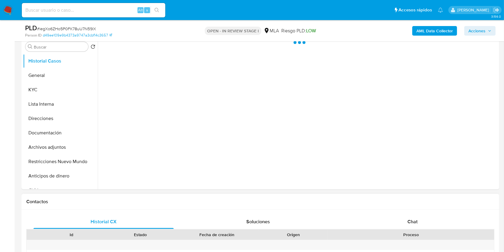
scroll to position [120, 0]
drag, startPoint x: 410, startPoint y: 213, endPoint x: 410, endPoint y: 217, distance: 3.9
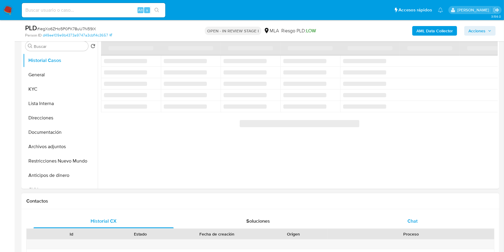
click at [410, 217] on span "Chat" at bounding box center [413, 220] width 10 height 7
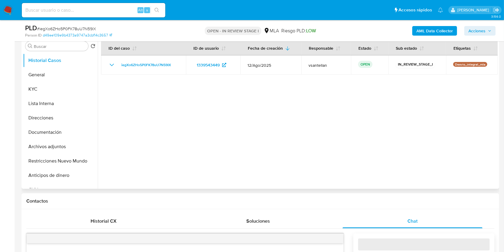
select select "10"
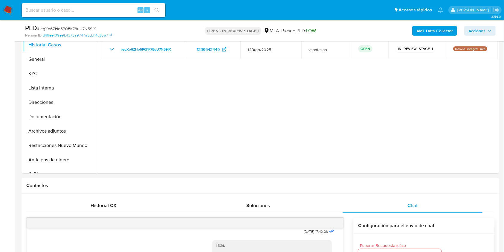
scroll to position [114, 0]
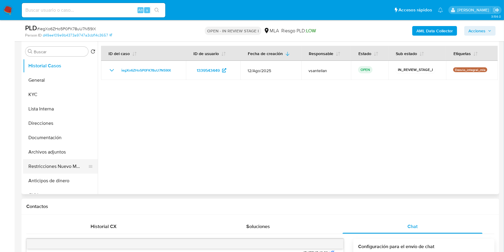
click at [33, 167] on button "Restricciones Nuevo Mundo" at bounding box center [58, 166] width 70 height 14
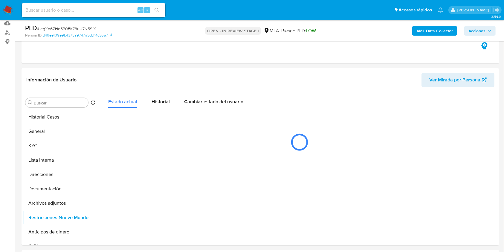
scroll to position [90, 0]
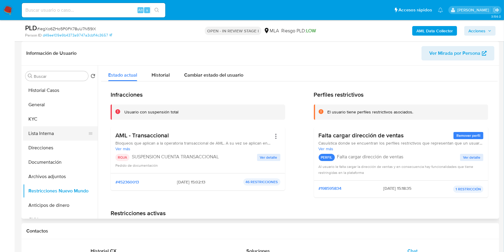
drag, startPoint x: 41, startPoint y: 103, endPoint x: 45, endPoint y: 135, distance: 32.2
click at [41, 103] on button "General" at bounding box center [60, 104] width 75 height 14
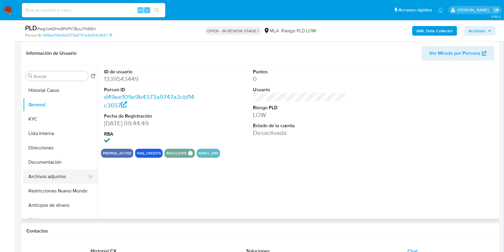
click at [49, 182] on button "Archivos adjuntos" at bounding box center [58, 176] width 70 height 14
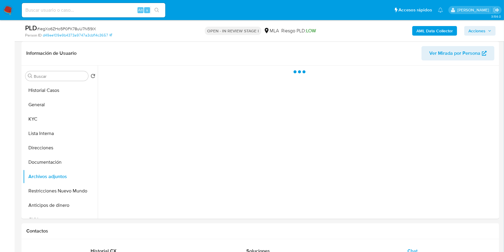
click at [471, 30] on span "Acciones" at bounding box center [477, 31] width 17 height 10
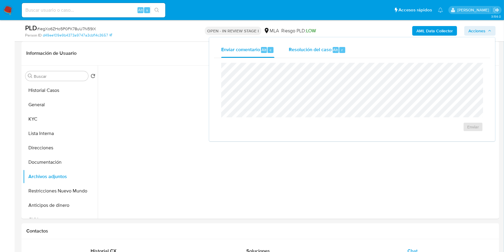
click at [301, 55] on div "Resolución del caso Alt r" at bounding box center [317, 50] width 57 height 16
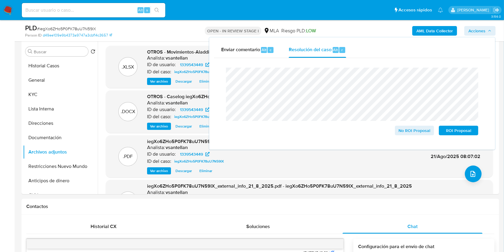
scroll to position [117, 0]
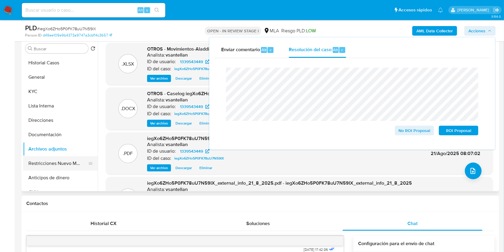
click at [48, 163] on button "Restricciones Nuevo Mundo" at bounding box center [58, 163] width 70 height 14
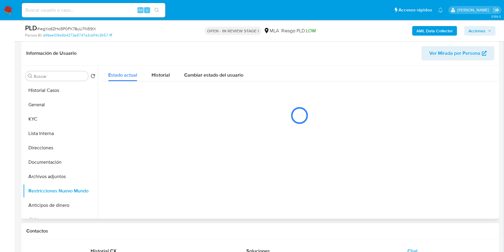
scroll to position [77, 0]
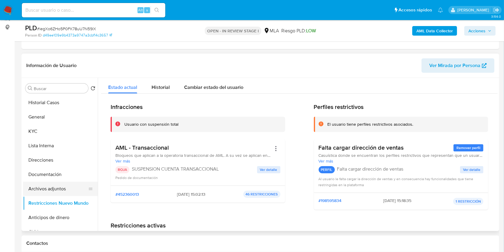
click at [67, 188] on button "Archivos adjuntos" at bounding box center [58, 188] width 70 height 14
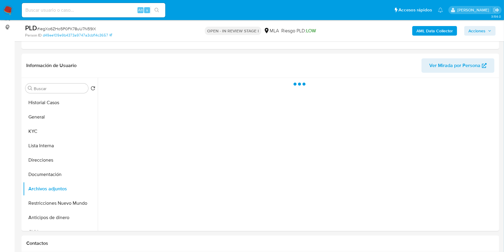
click at [479, 34] on span "Acciones" at bounding box center [477, 31] width 17 height 10
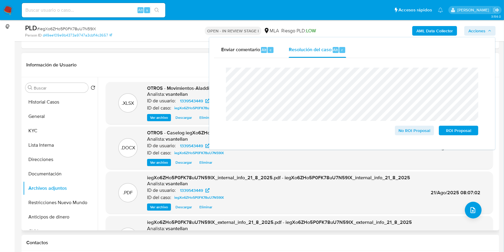
scroll to position [57, 0]
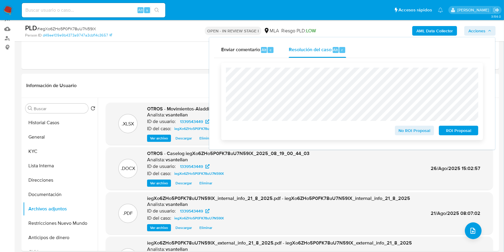
click at [448, 130] on span "ROI Proposal" at bounding box center [458, 130] width 31 height 8
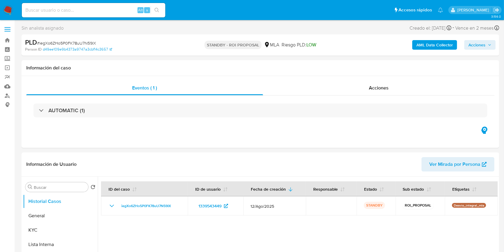
select select "10"
